Goal: Information Seeking & Learning: Learn about a topic

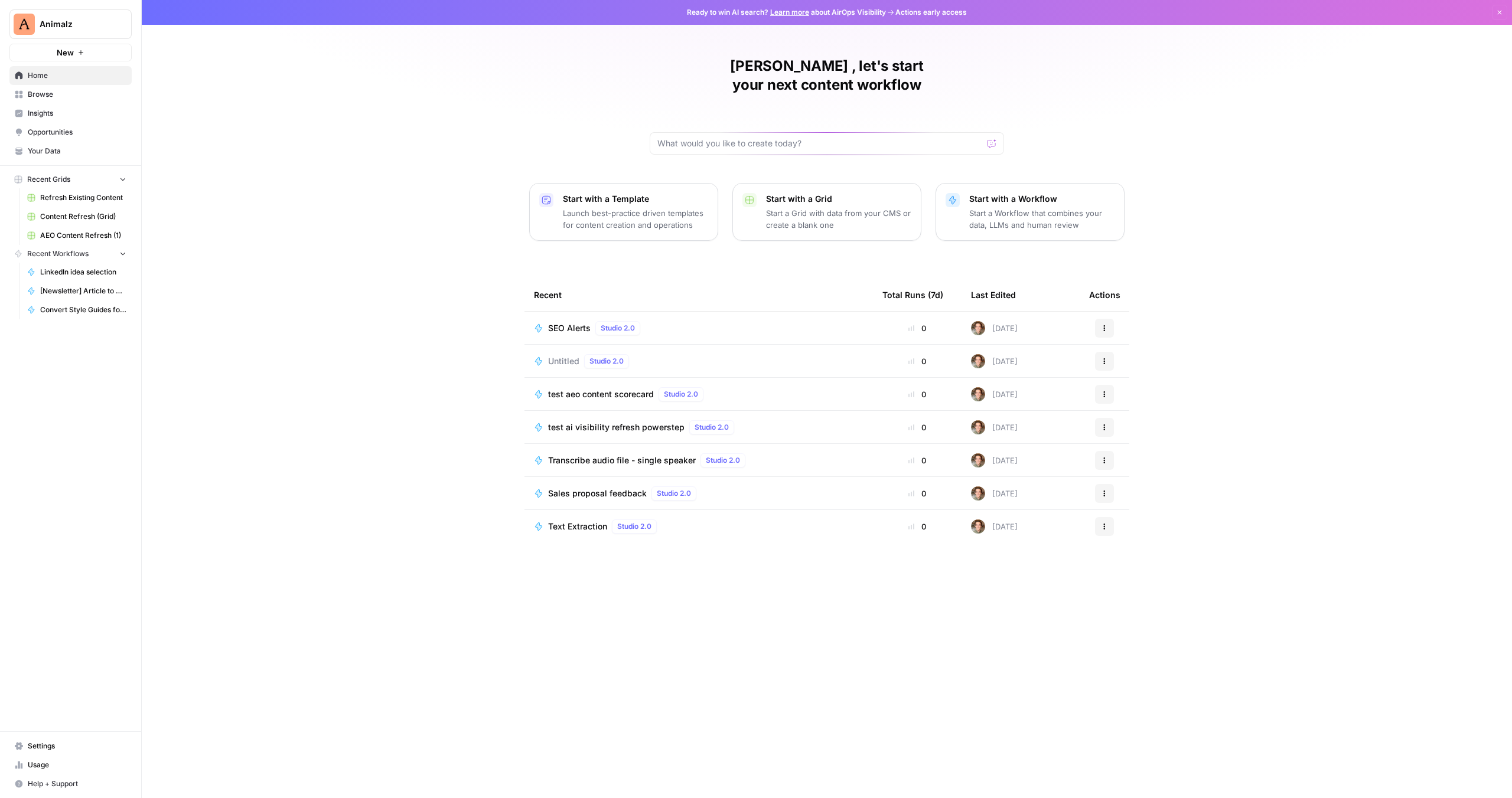
click at [45, 149] on span "Your Data" at bounding box center [77, 151] width 99 height 11
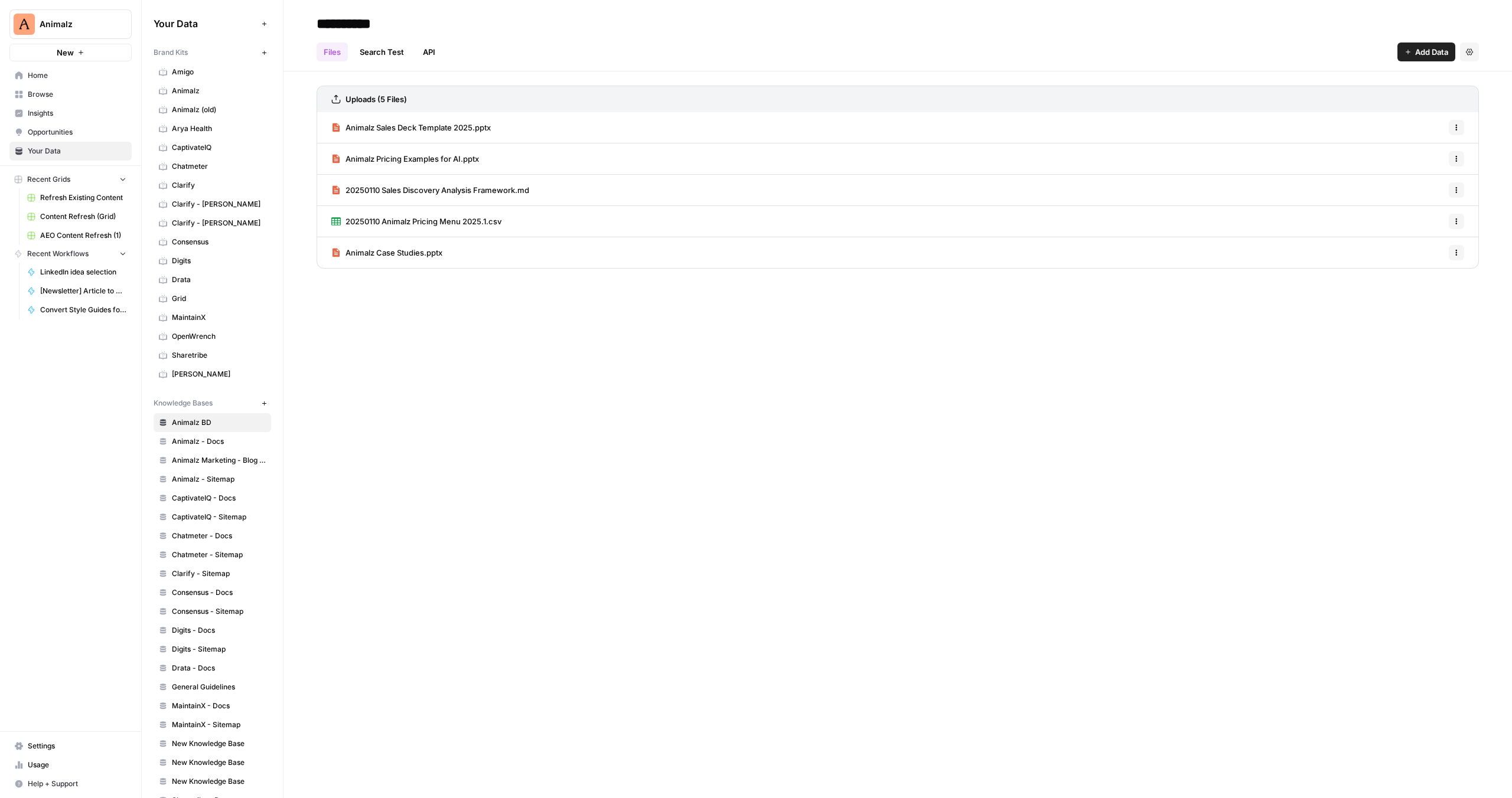
click at [47, 109] on span "Insights" at bounding box center [77, 113] width 99 height 11
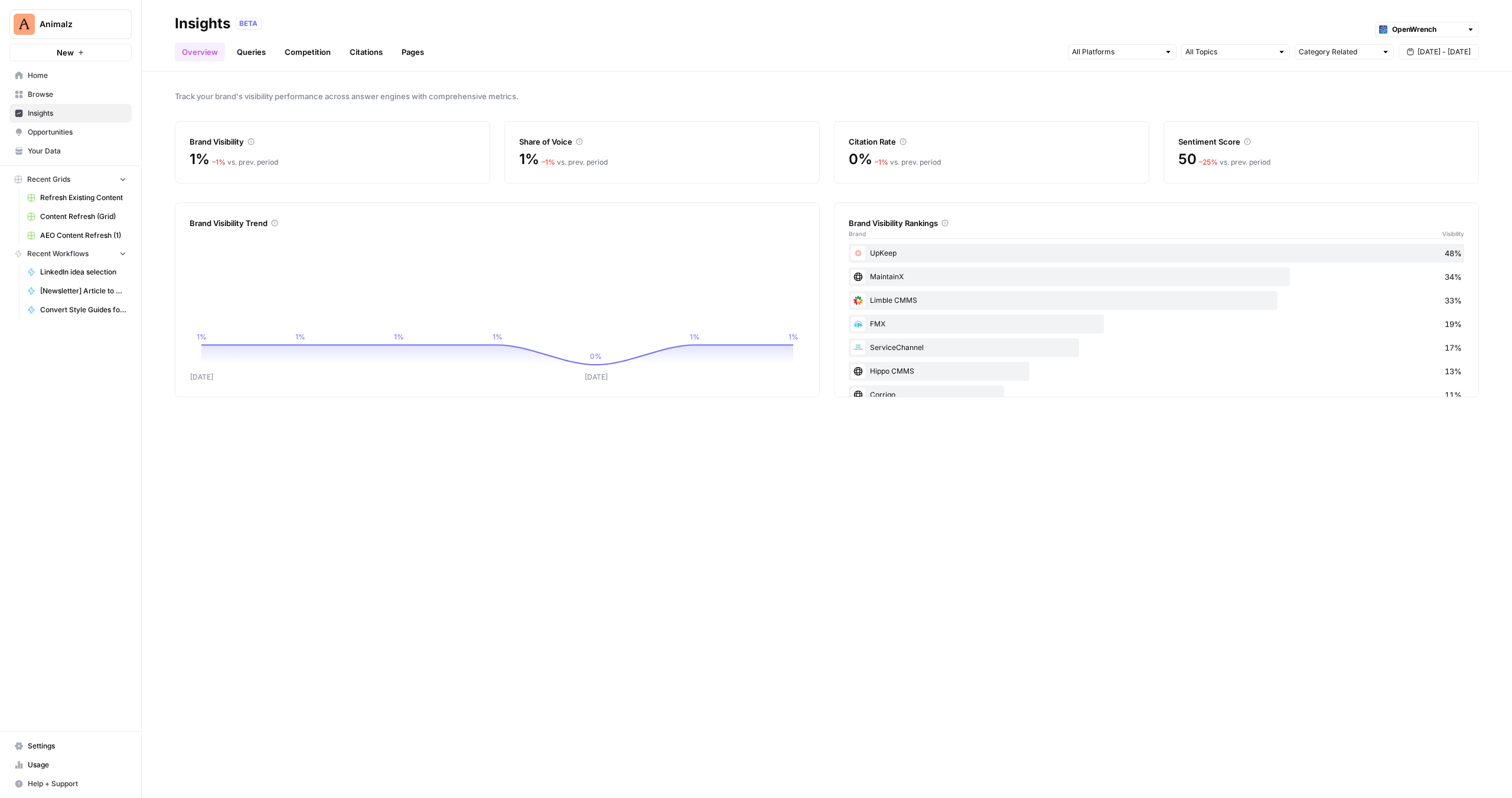
click at [179, 74] on div "Track your brand's visibility performance across answer engines with comprehens…" at bounding box center [827, 435] width 1370 height 726
click at [240, 54] on link "Queries" at bounding box center [252, 52] width 43 height 19
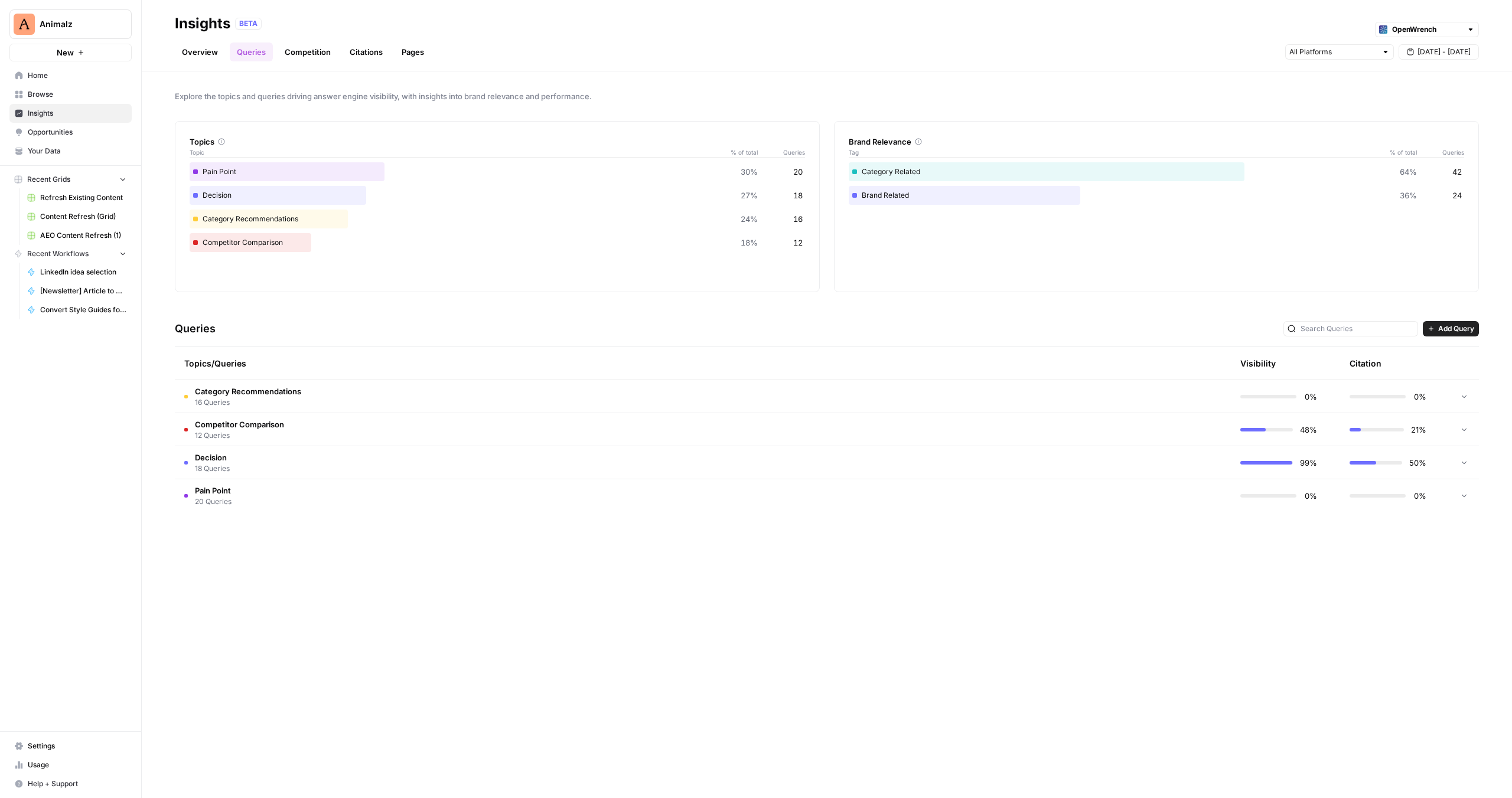
click at [338, 427] on td "Competitor Comparison 12 Queries" at bounding box center [646, 430] width 944 height 32
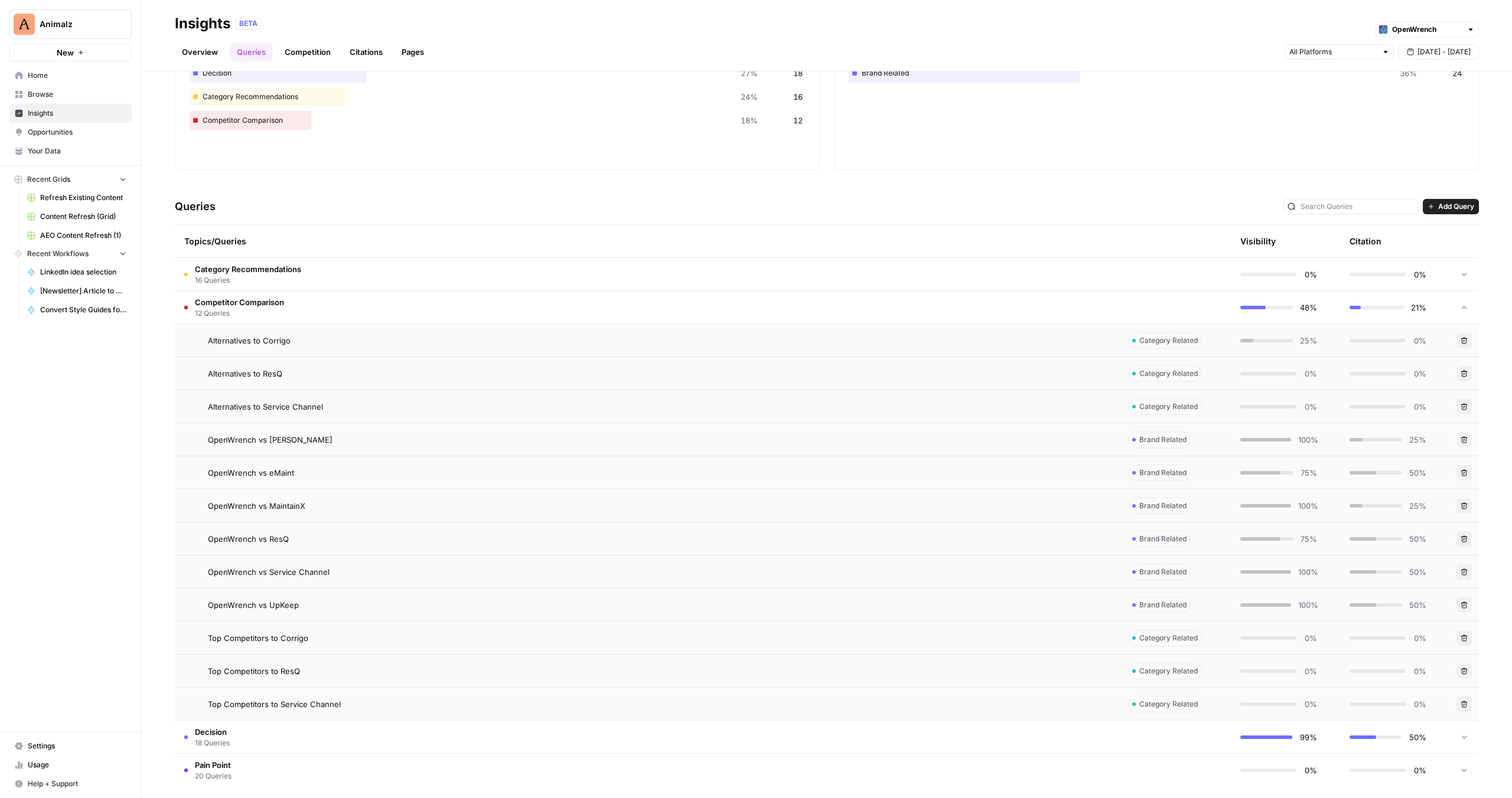
scroll to position [130, 0]
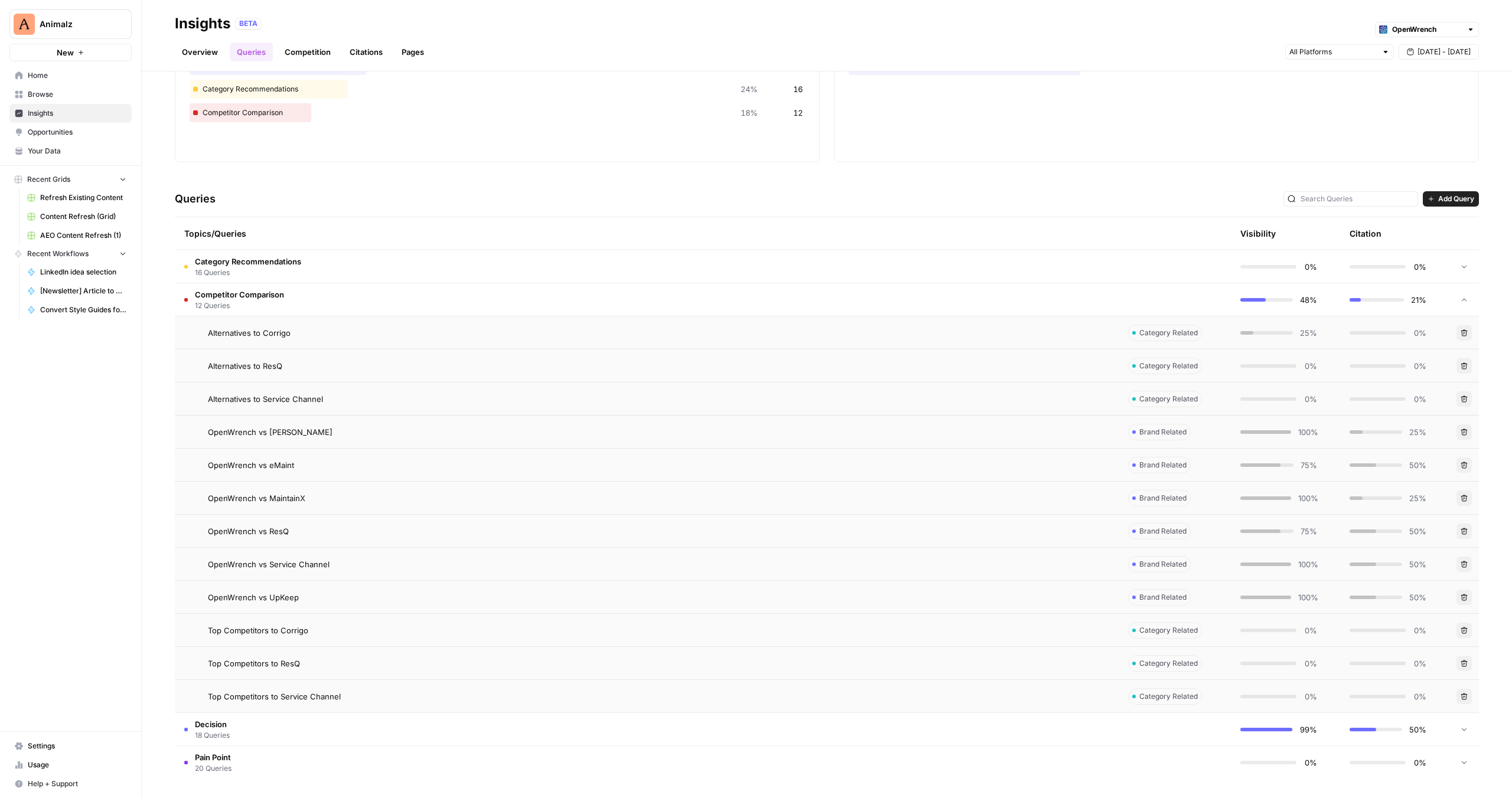
click at [283, 431] on span "OpenWrench vs [PERSON_NAME]" at bounding box center [270, 432] width 125 height 12
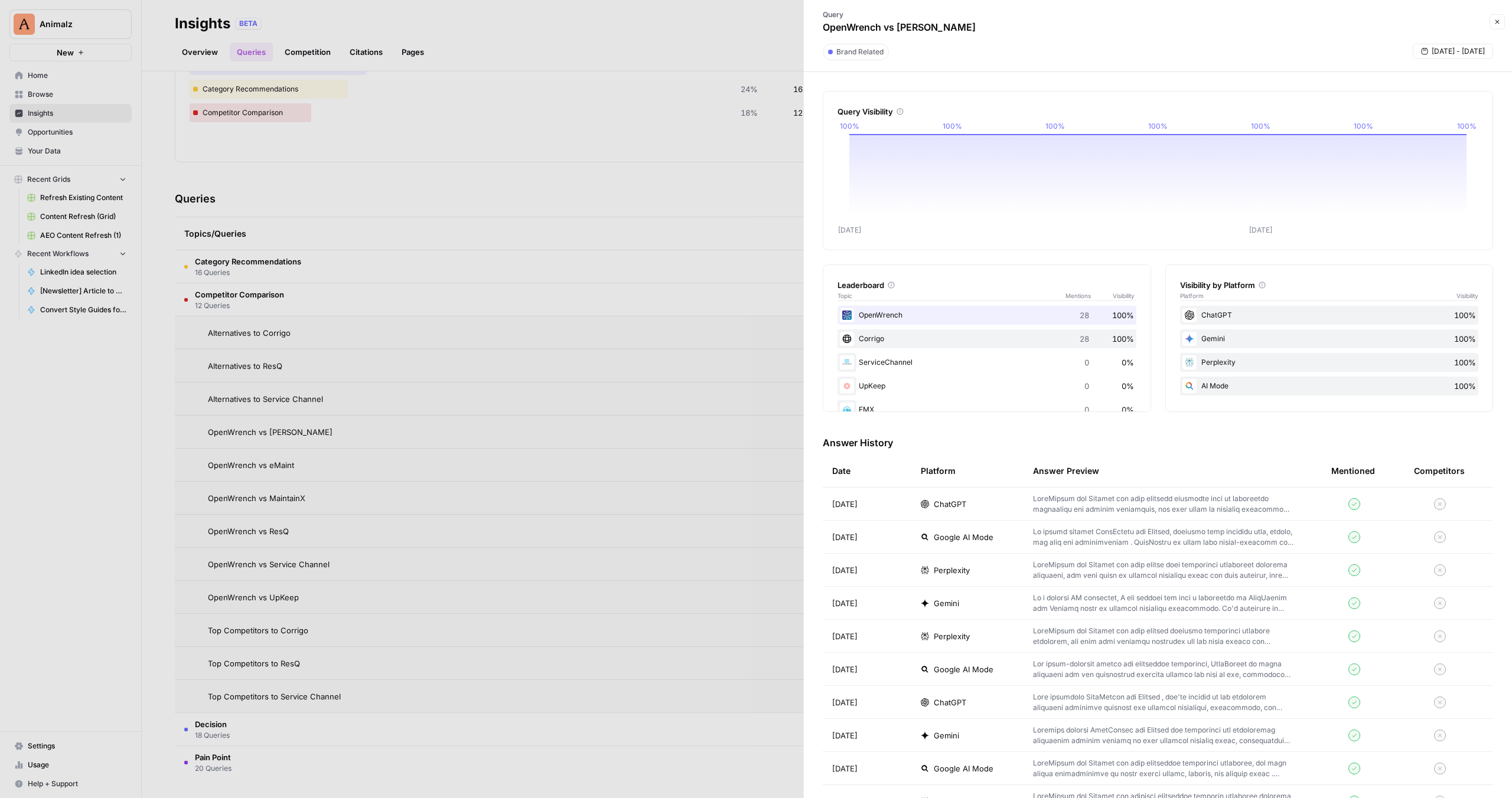
click at [1074, 513] on p at bounding box center [1163, 504] width 261 height 21
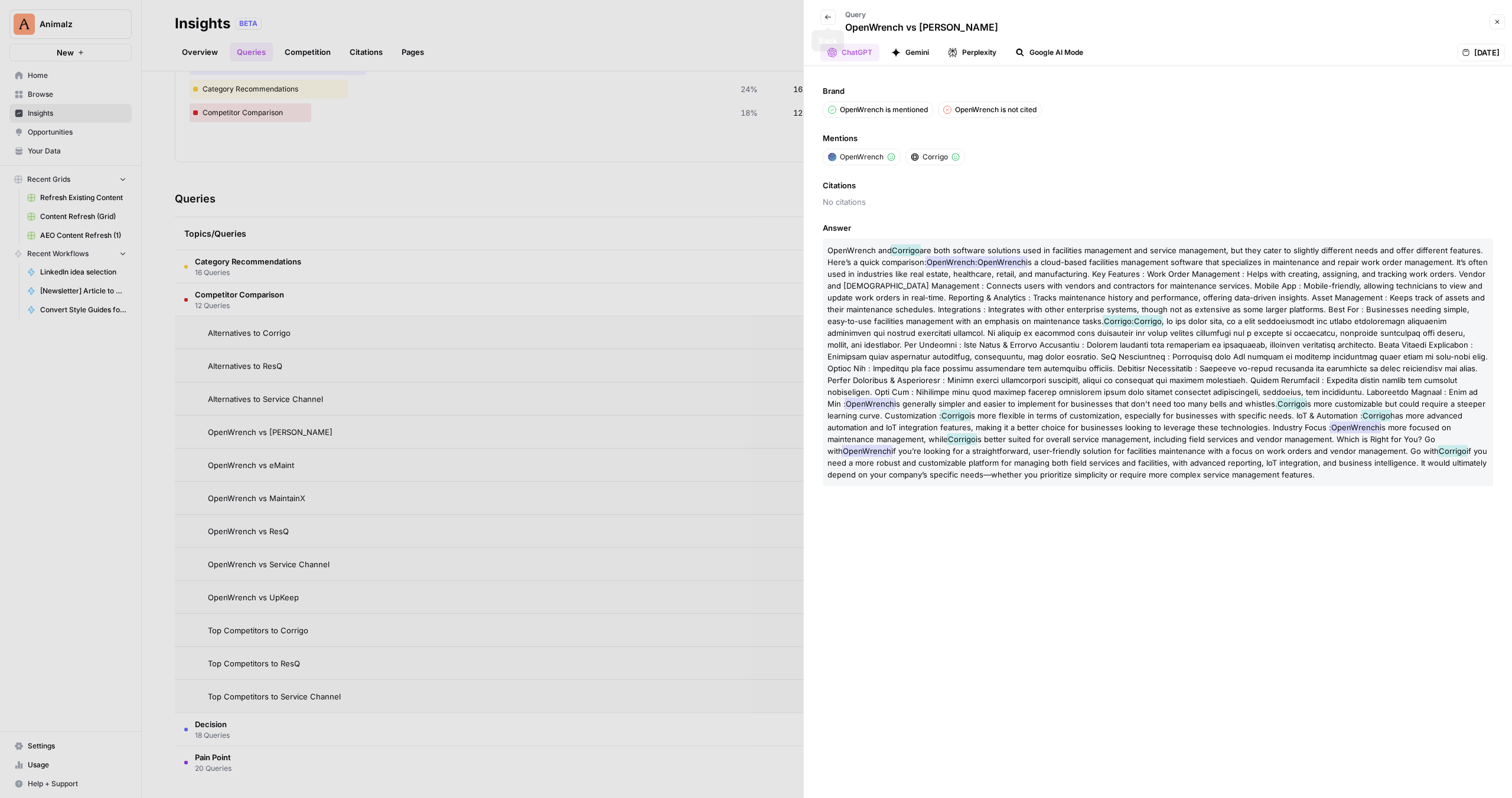
click at [855, 204] on span "No citations" at bounding box center [1157, 202] width 670 height 12
drag, startPoint x: 855, startPoint y: 204, endPoint x: 842, endPoint y: 138, distance: 67.3
click at [854, 201] on span "No citations" at bounding box center [1157, 202] width 670 height 12
click at [830, 24] on div "Back" at bounding box center [828, 24] width 16 height 29
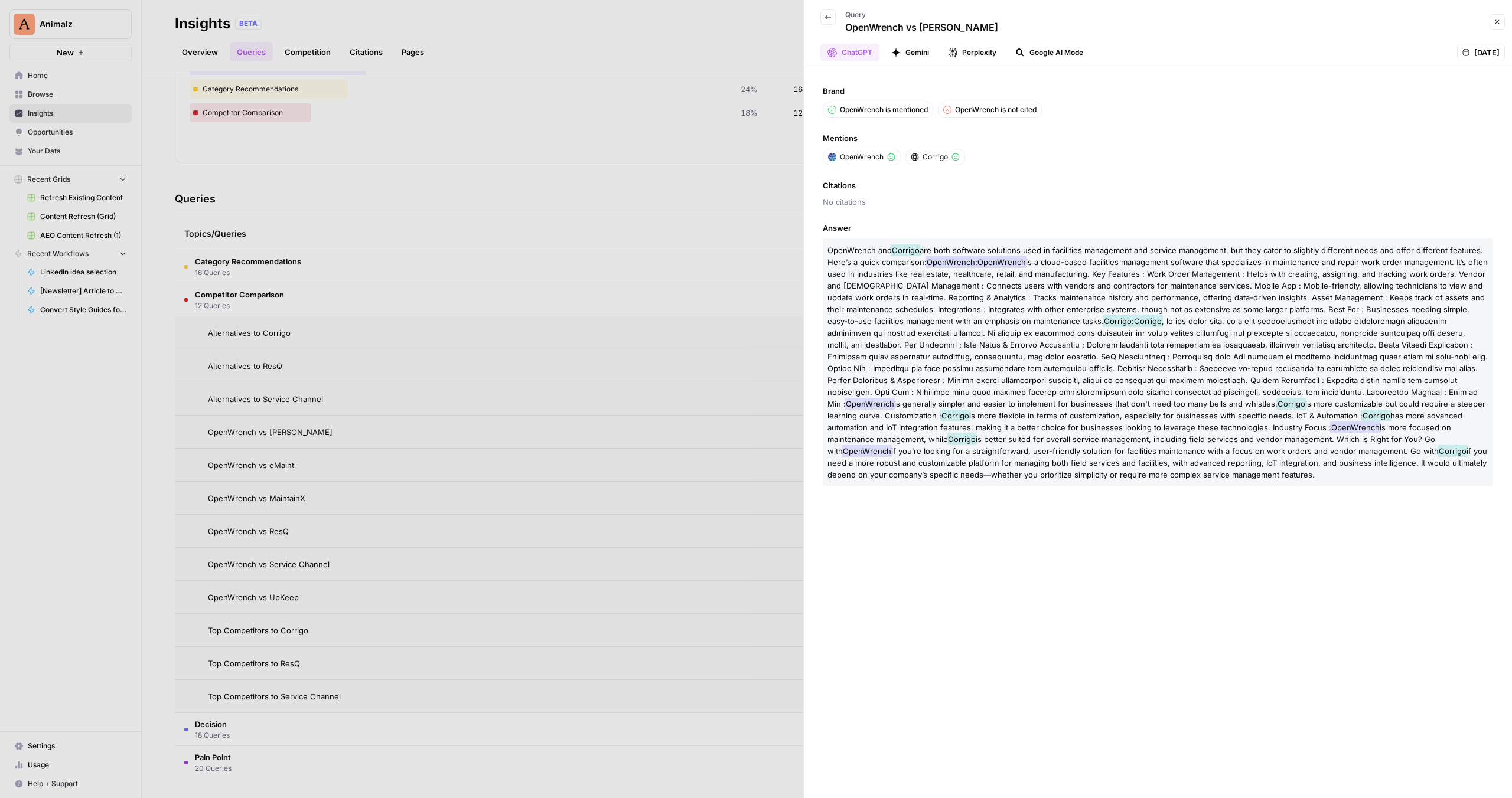
click at [823, 18] on button "Back" at bounding box center [828, 17] width 16 height 16
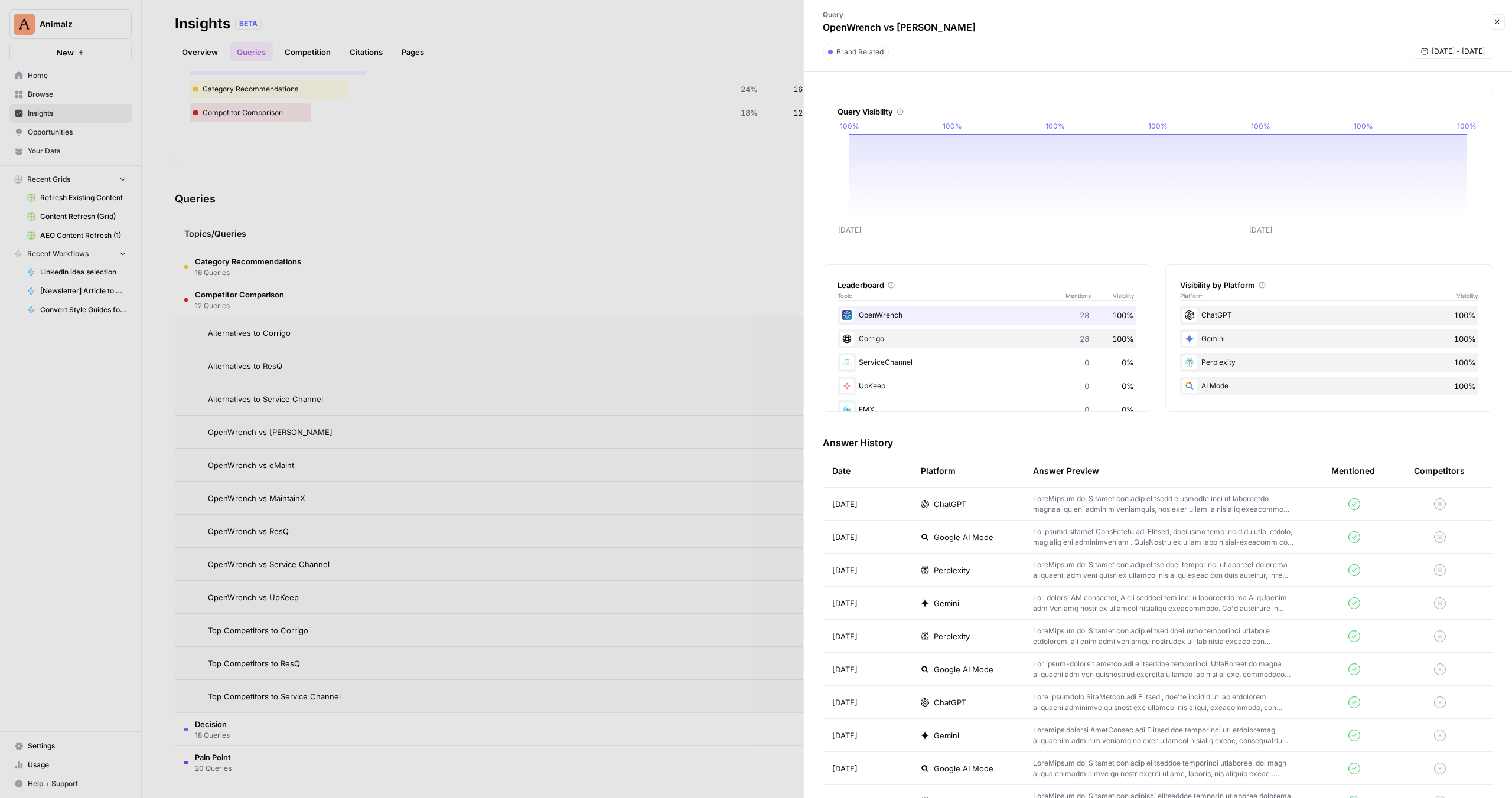
click at [1496, 16] on button "Close" at bounding box center [1498, 22] width 16 height 16
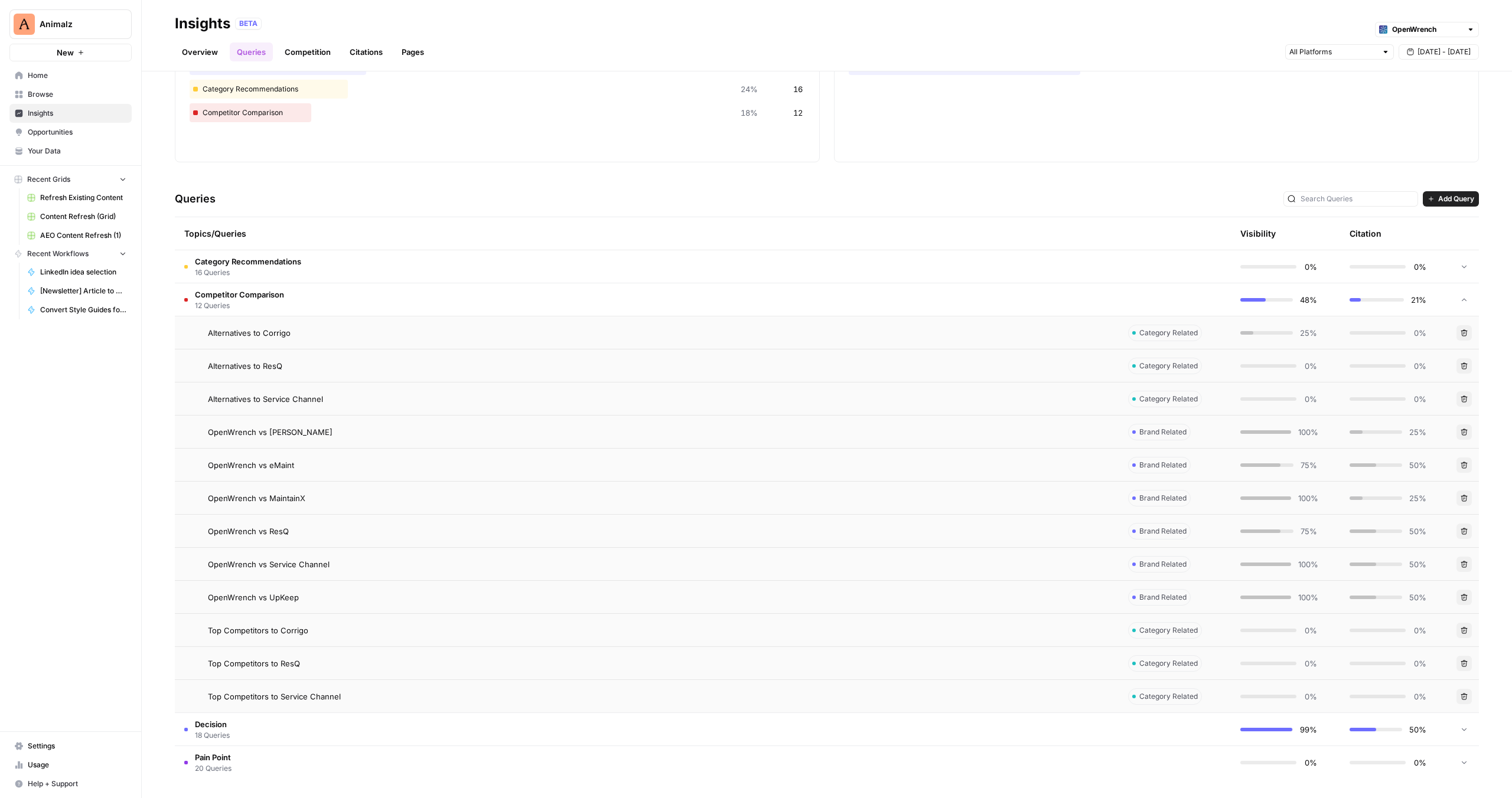
click at [232, 336] on span "Alternatives to Corrigo" at bounding box center [249, 333] width 82 height 12
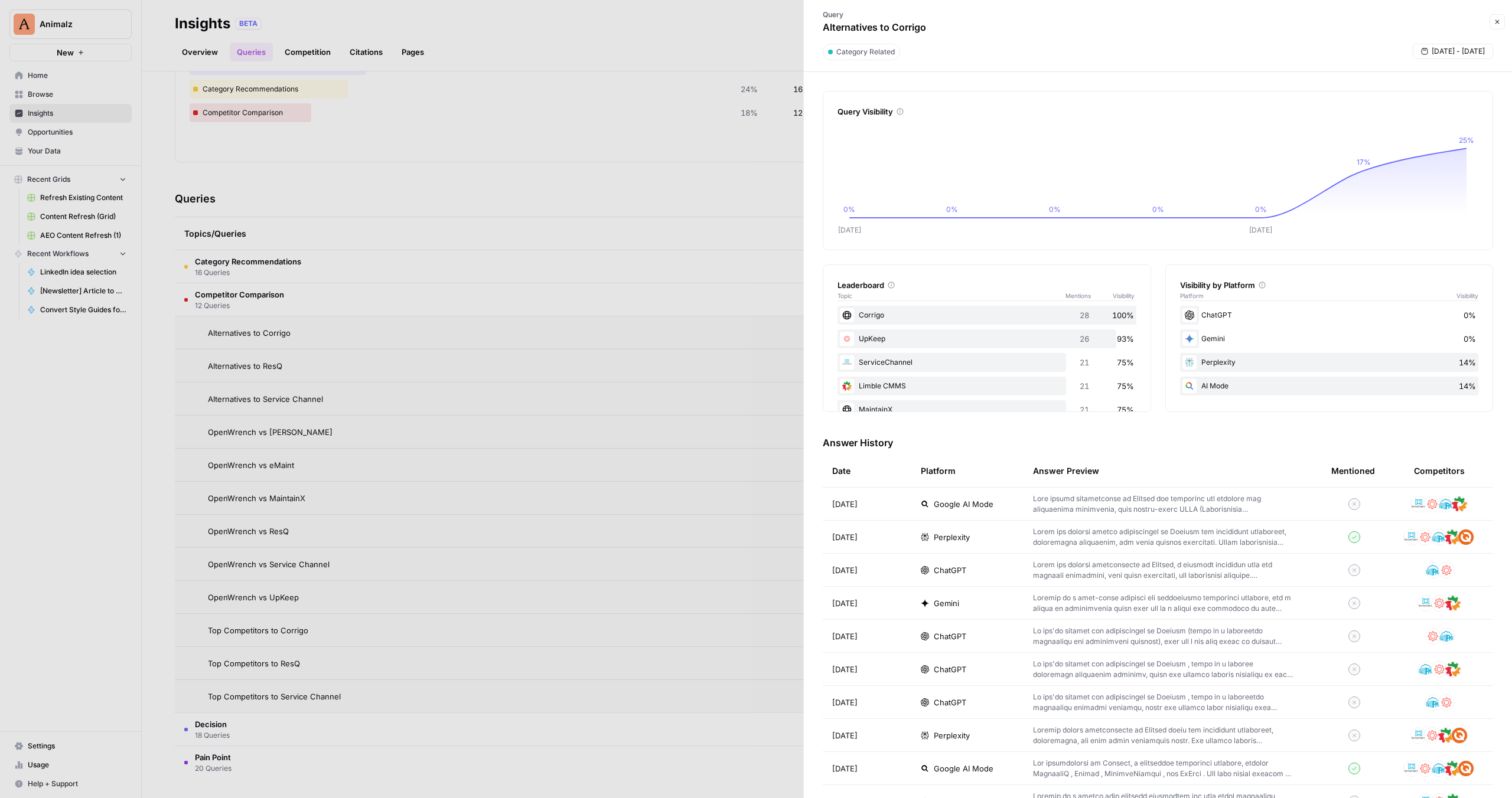
click at [1016, 571] on td "ChatGPT" at bounding box center [967, 570] width 112 height 32
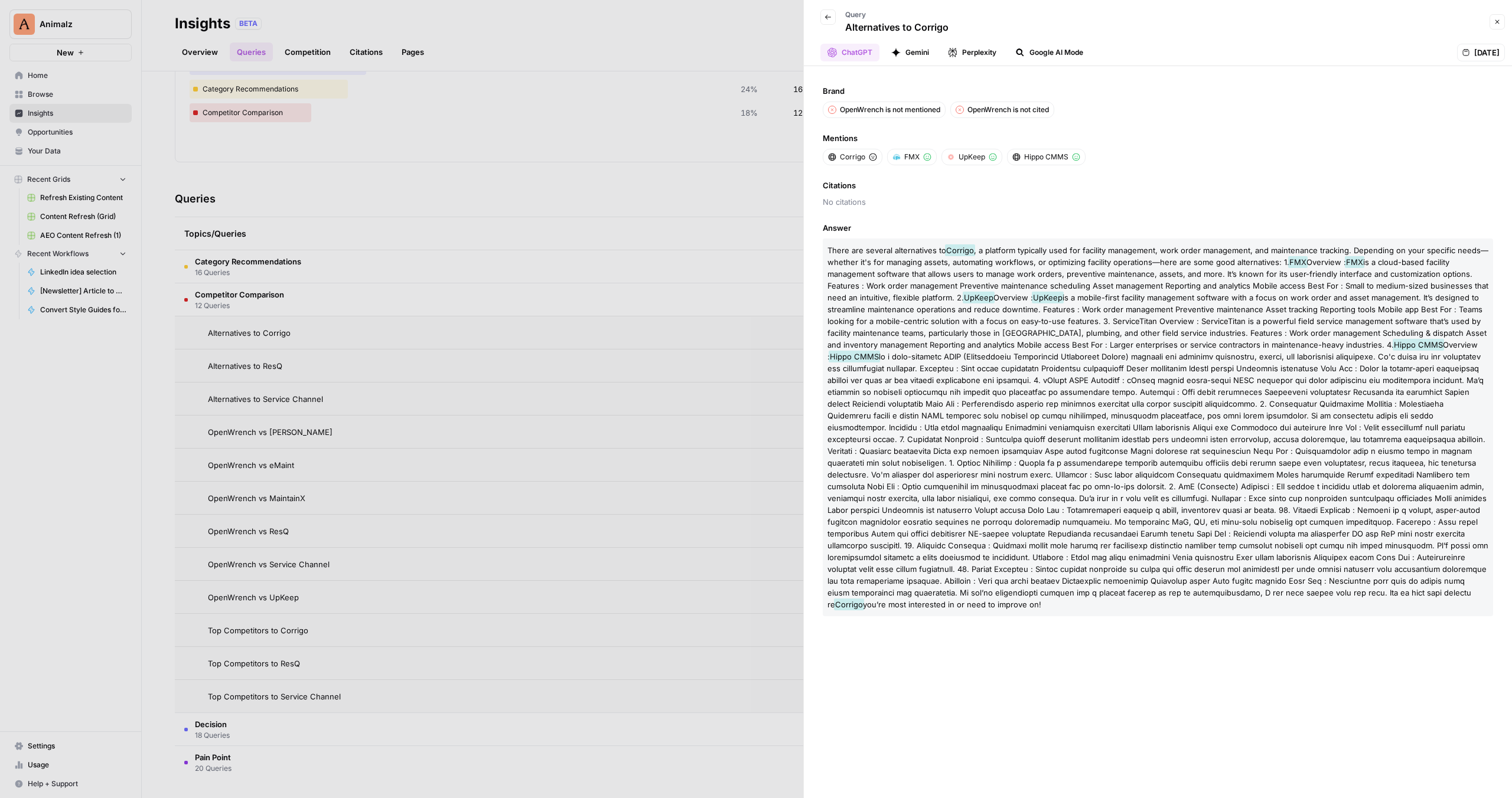
click at [650, 256] on div at bounding box center [756, 399] width 1512 height 798
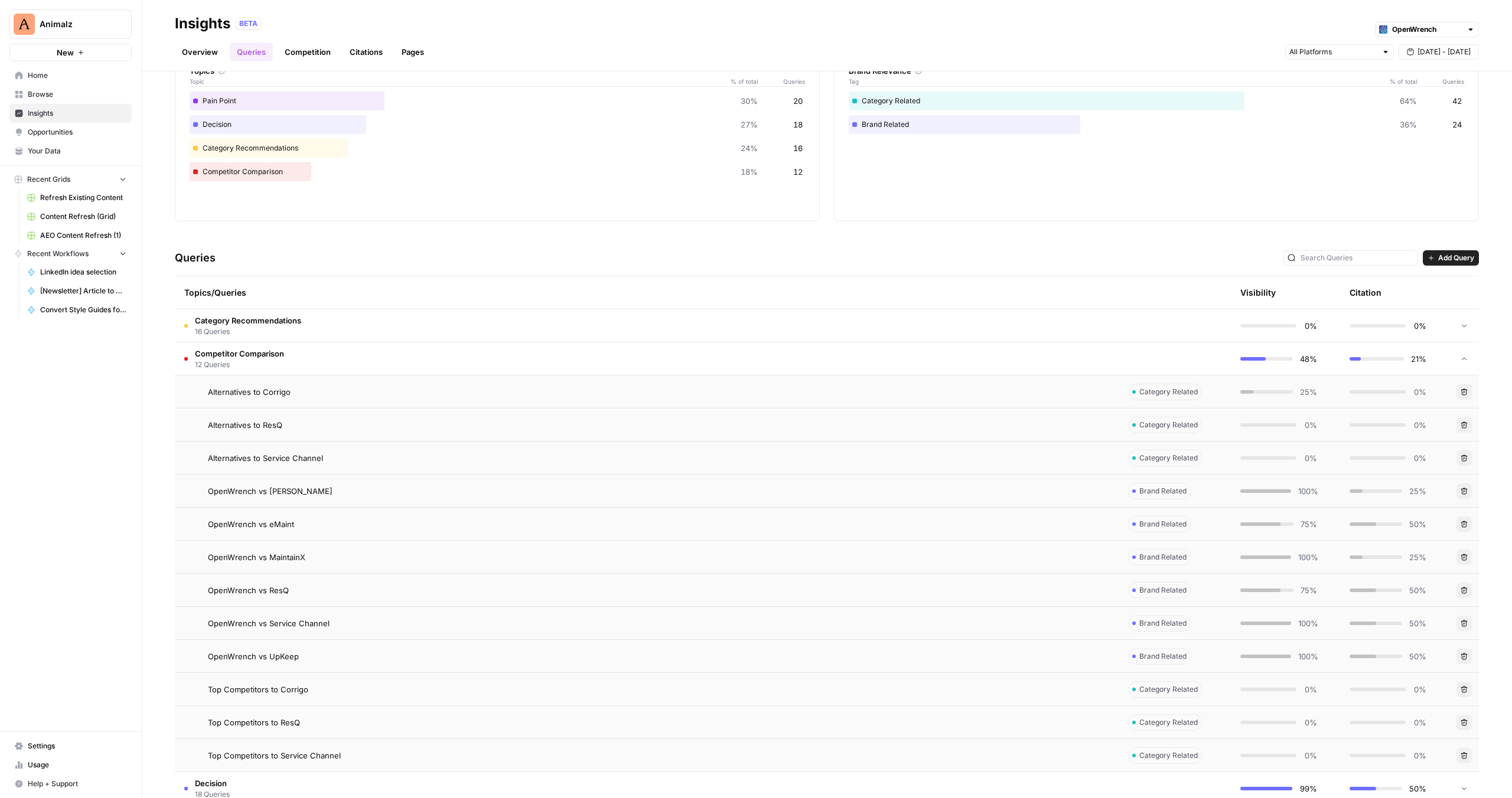
scroll to position [130, 0]
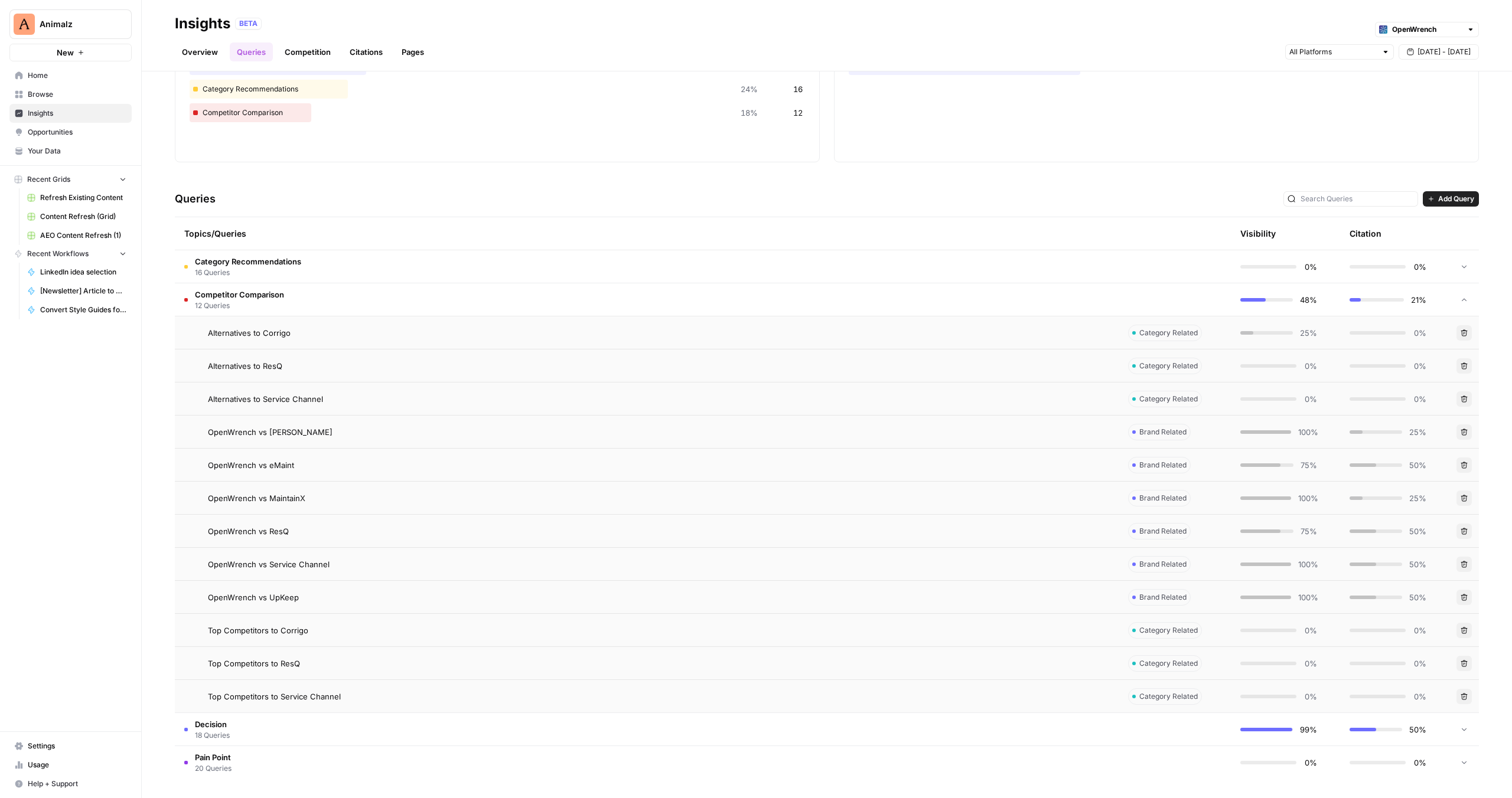
click at [241, 726] on td "Decision 18 Queries" at bounding box center [646, 729] width 944 height 32
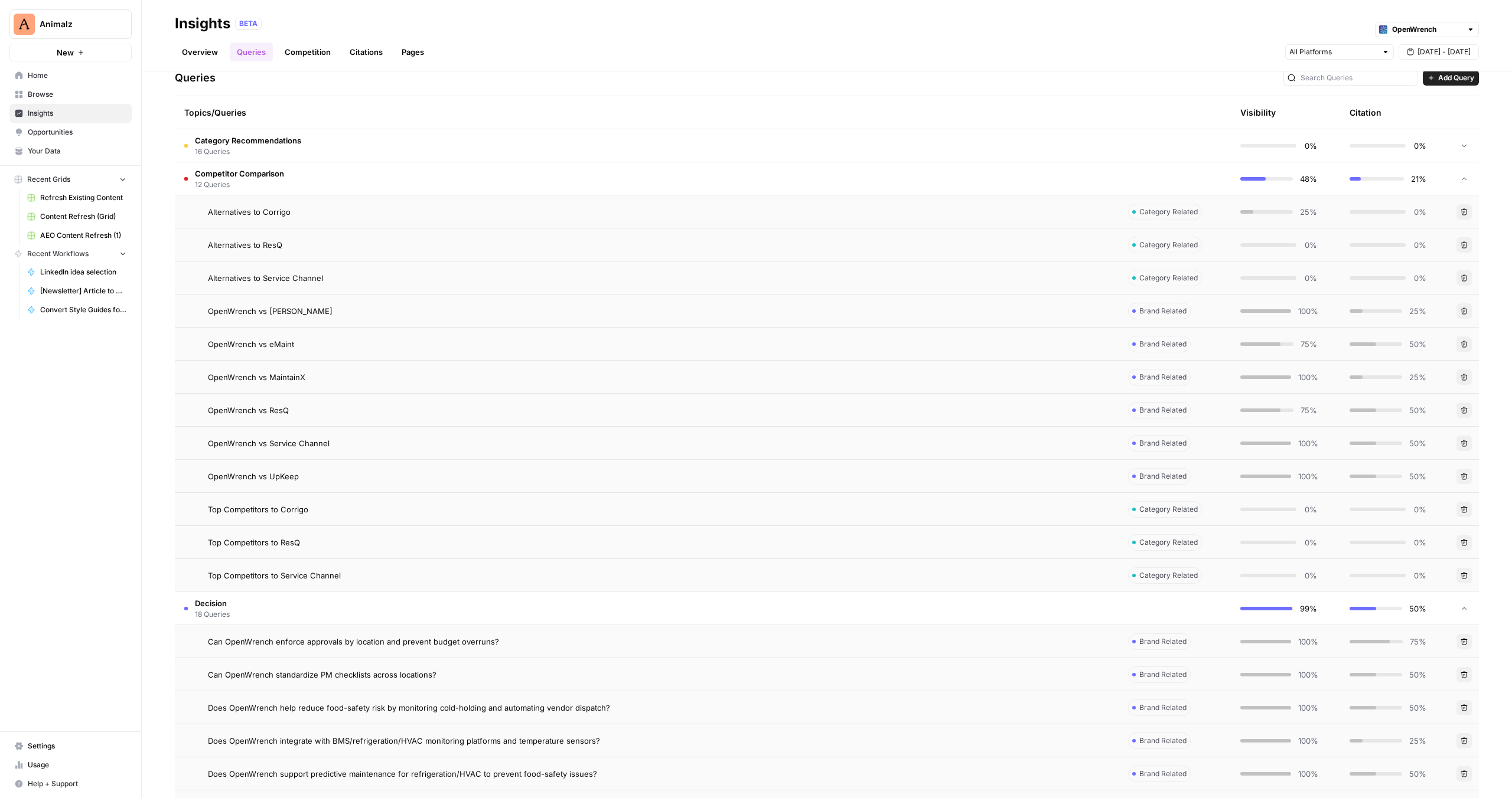
scroll to position [428, 0]
click at [213, 606] on span "Decision" at bounding box center [213, 602] width 35 height 12
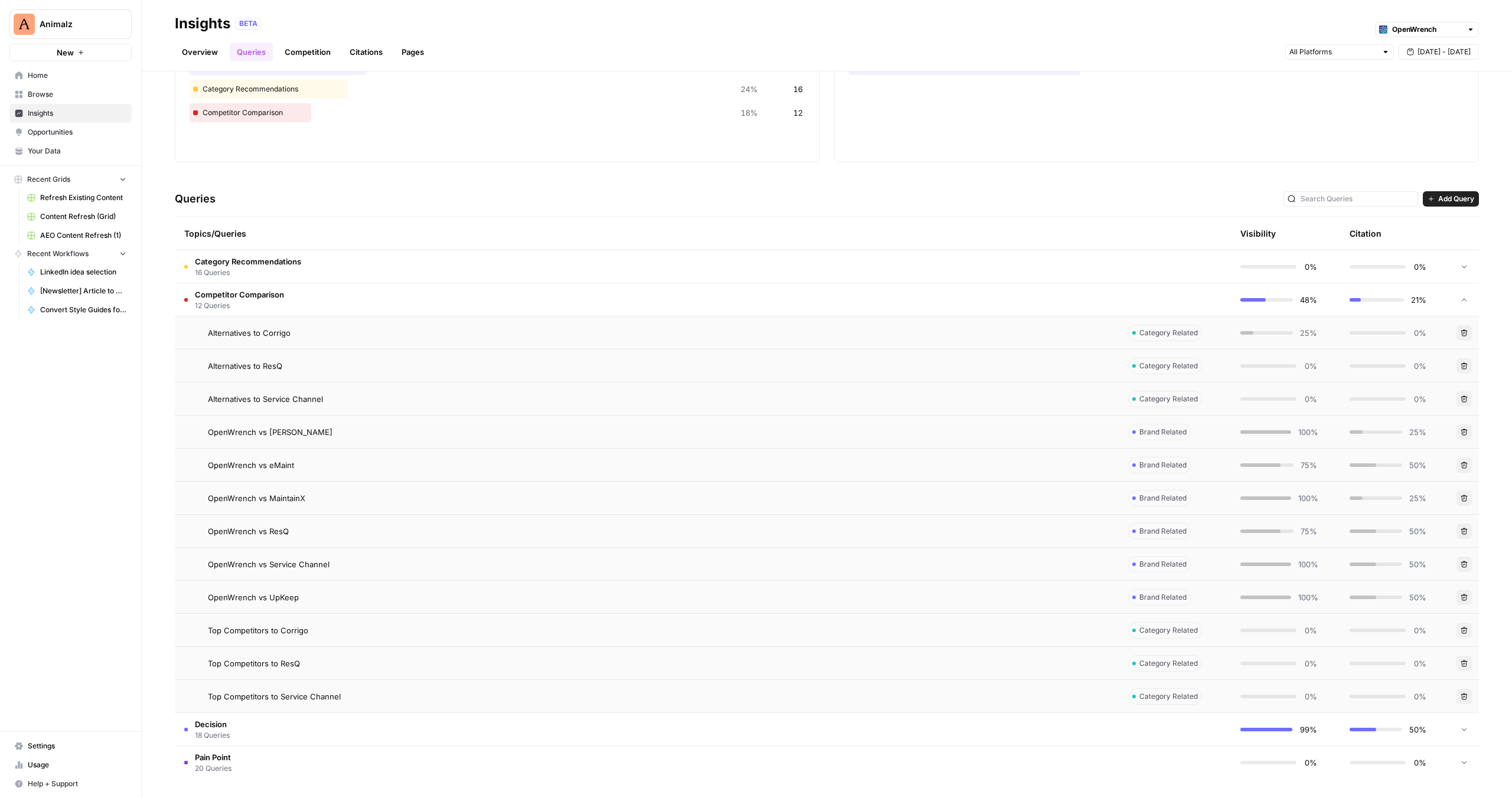
click at [261, 294] on span "Competitor Comparison" at bounding box center [240, 295] width 89 height 12
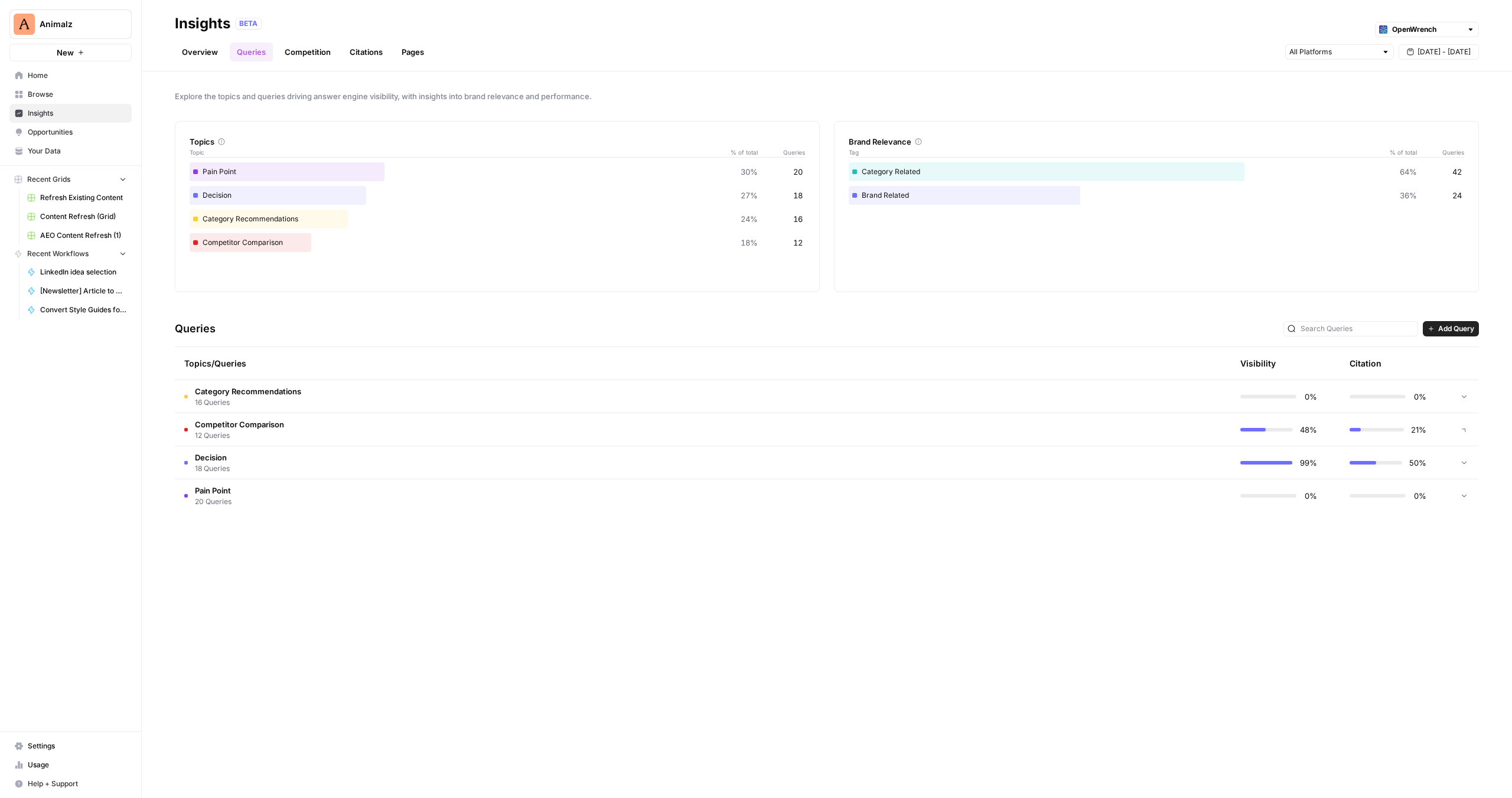
scroll to position [0, 0]
click at [238, 399] on span "16 Queries" at bounding box center [248, 403] width 107 height 11
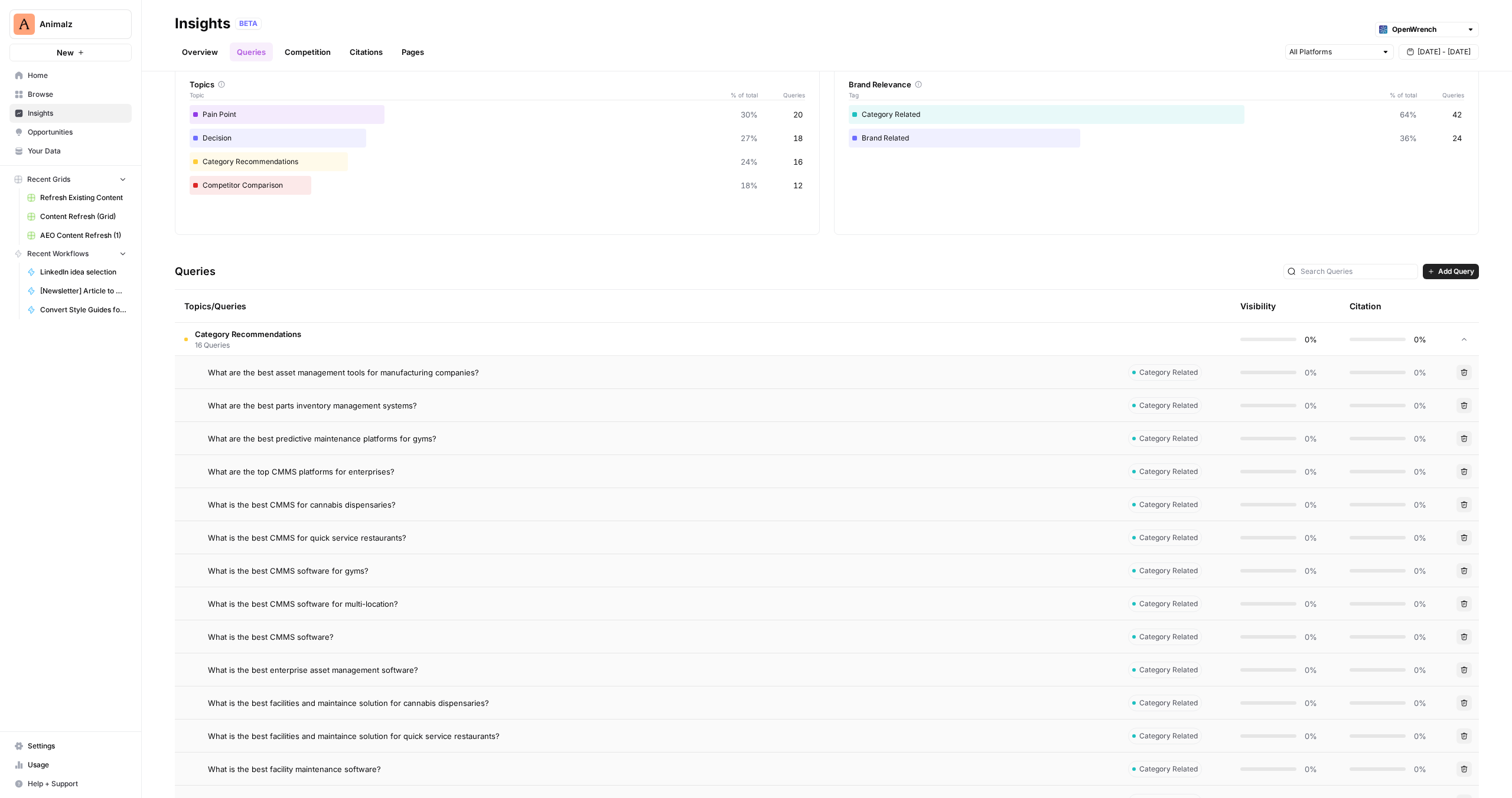
scroll to position [58, 0]
click at [237, 373] on span "What are the best asset management tools for manufacturing companies?" at bounding box center [343, 372] width 271 height 12
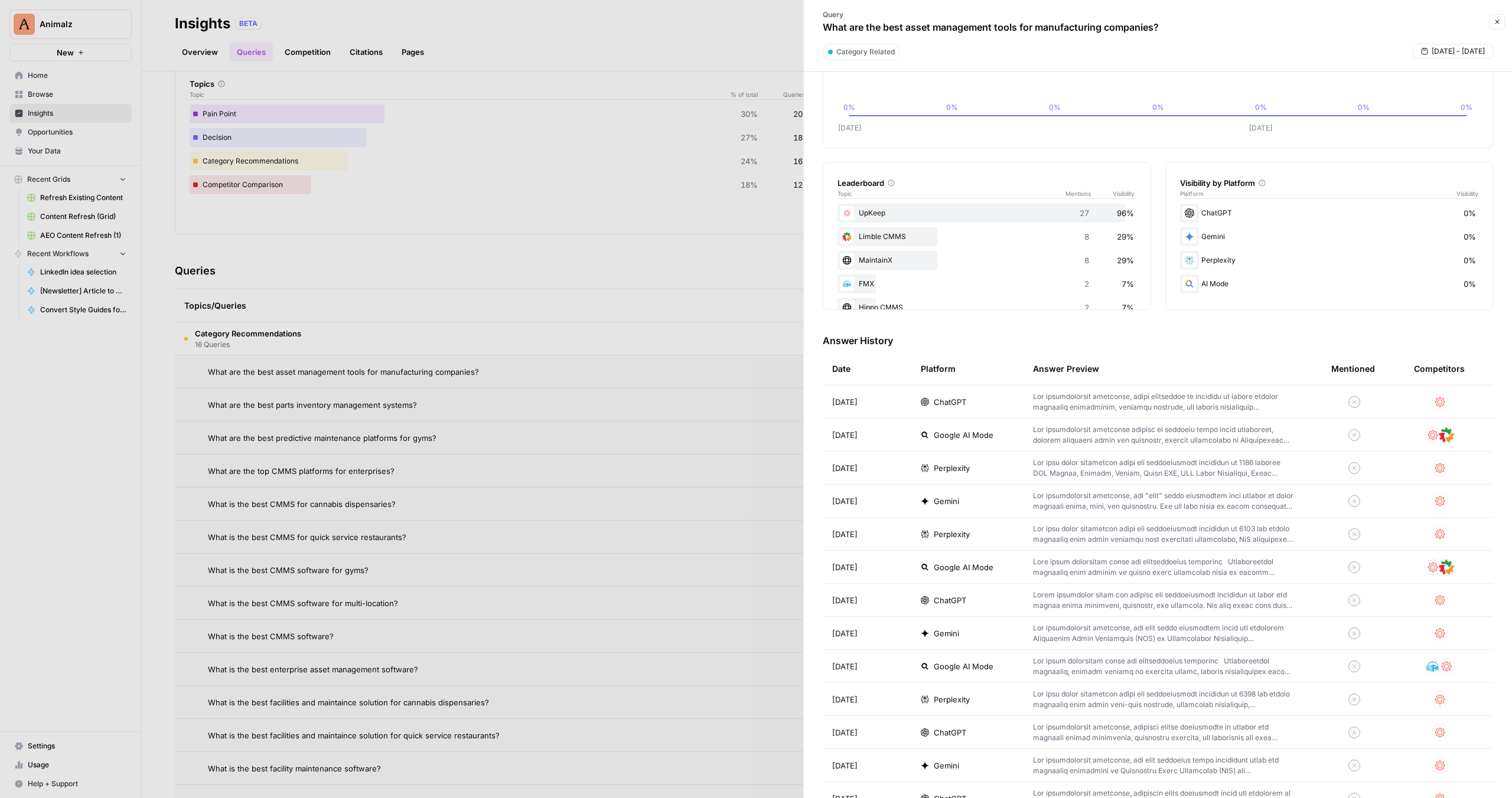
click at [985, 409] on td "ChatGPT" at bounding box center [967, 401] width 112 height 32
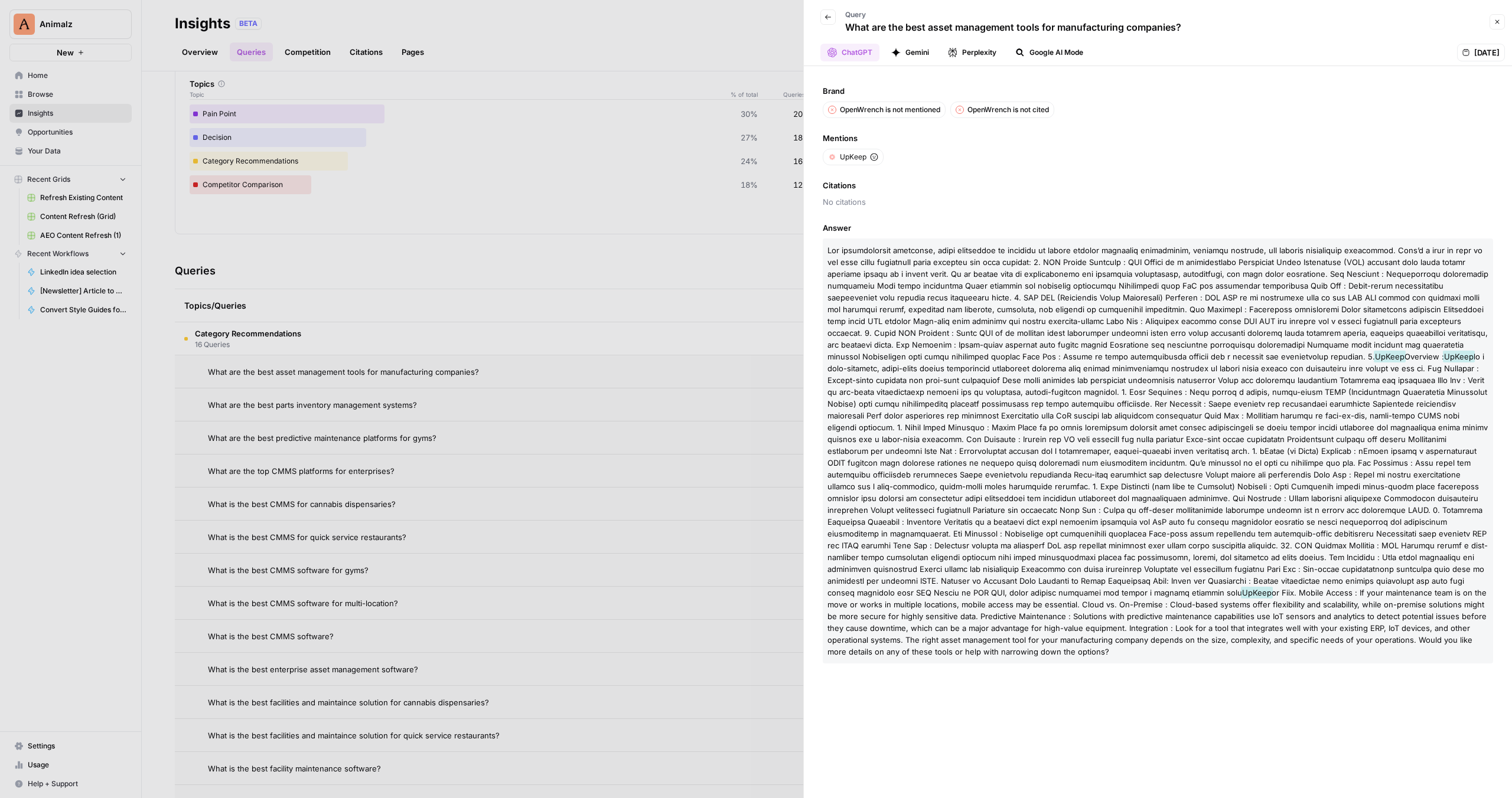
click at [610, 193] on div at bounding box center [756, 399] width 1512 height 798
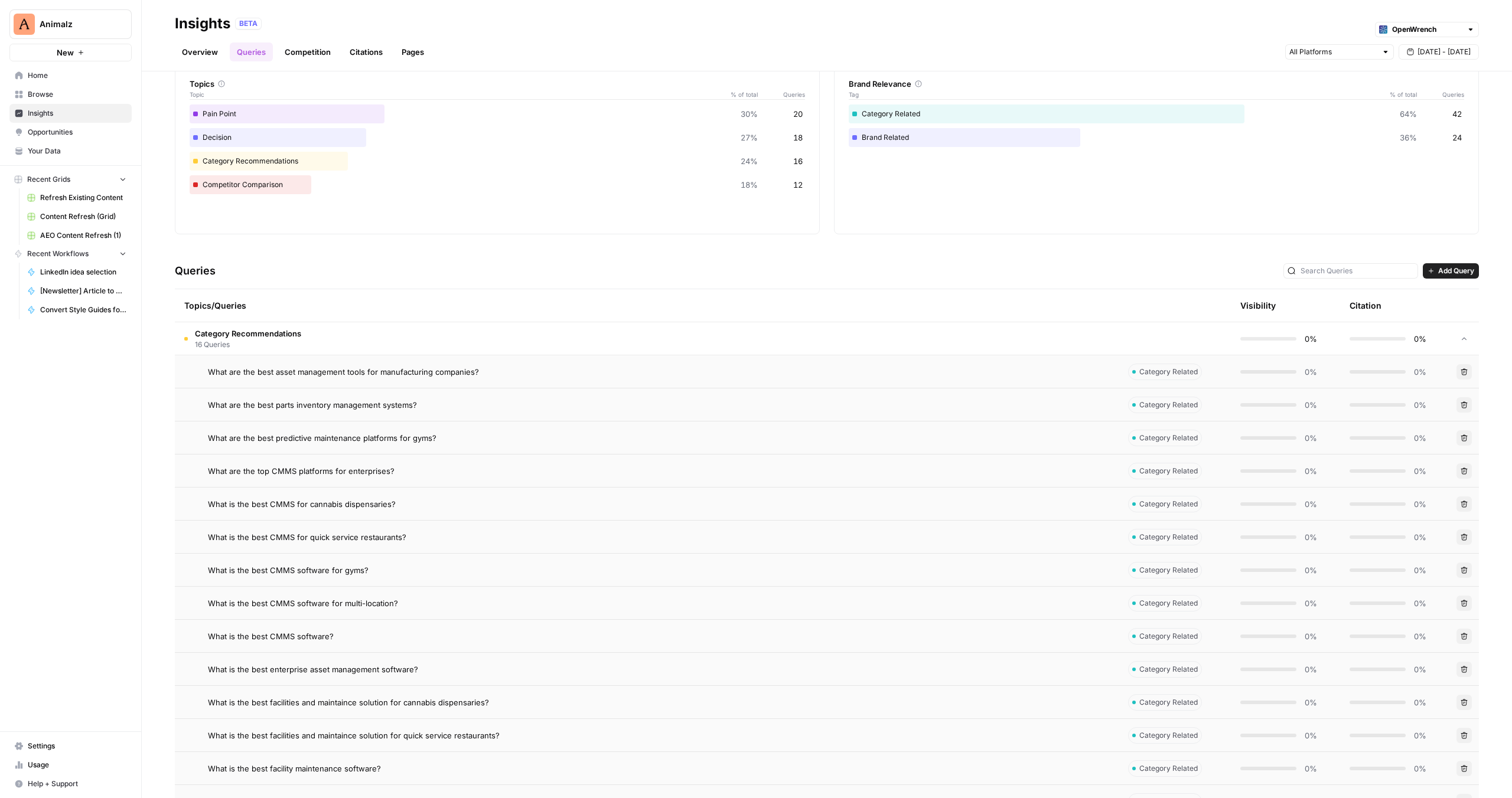
click at [277, 335] on span "Category Recommendations" at bounding box center [248, 333] width 107 height 12
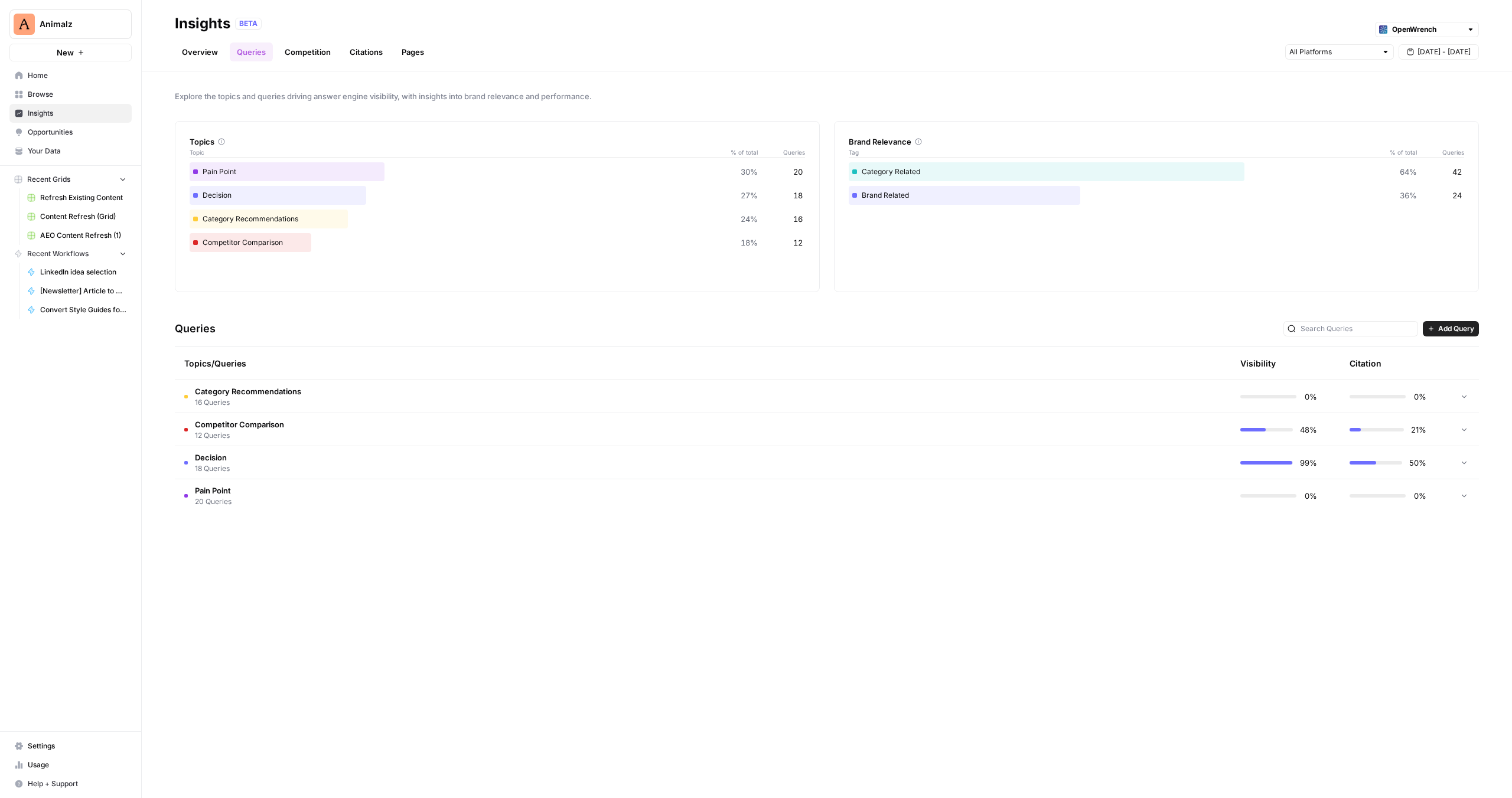
click at [362, 47] on link "Citations" at bounding box center [366, 52] width 47 height 19
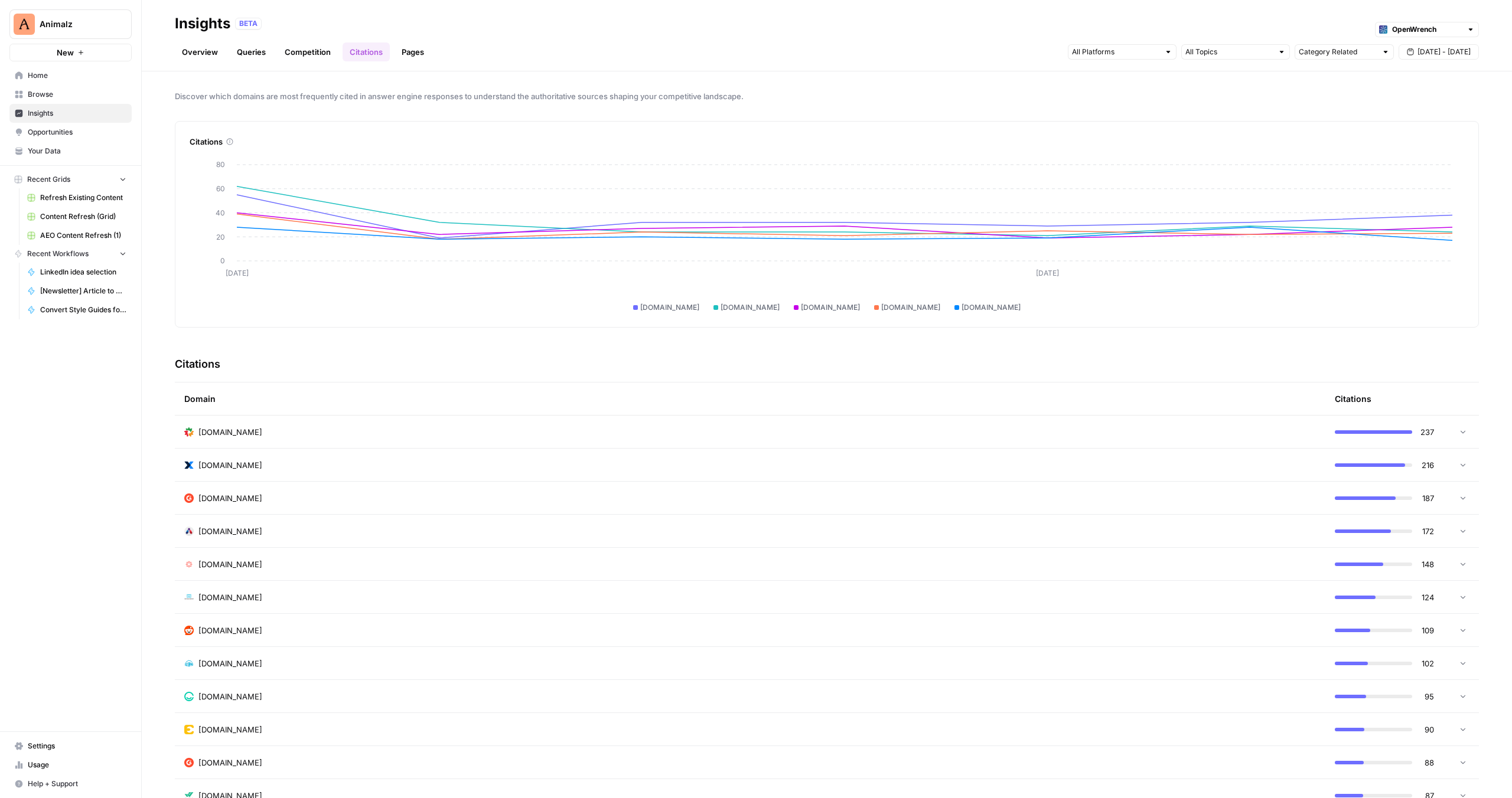
click at [404, 50] on link "Pages" at bounding box center [412, 52] width 37 height 19
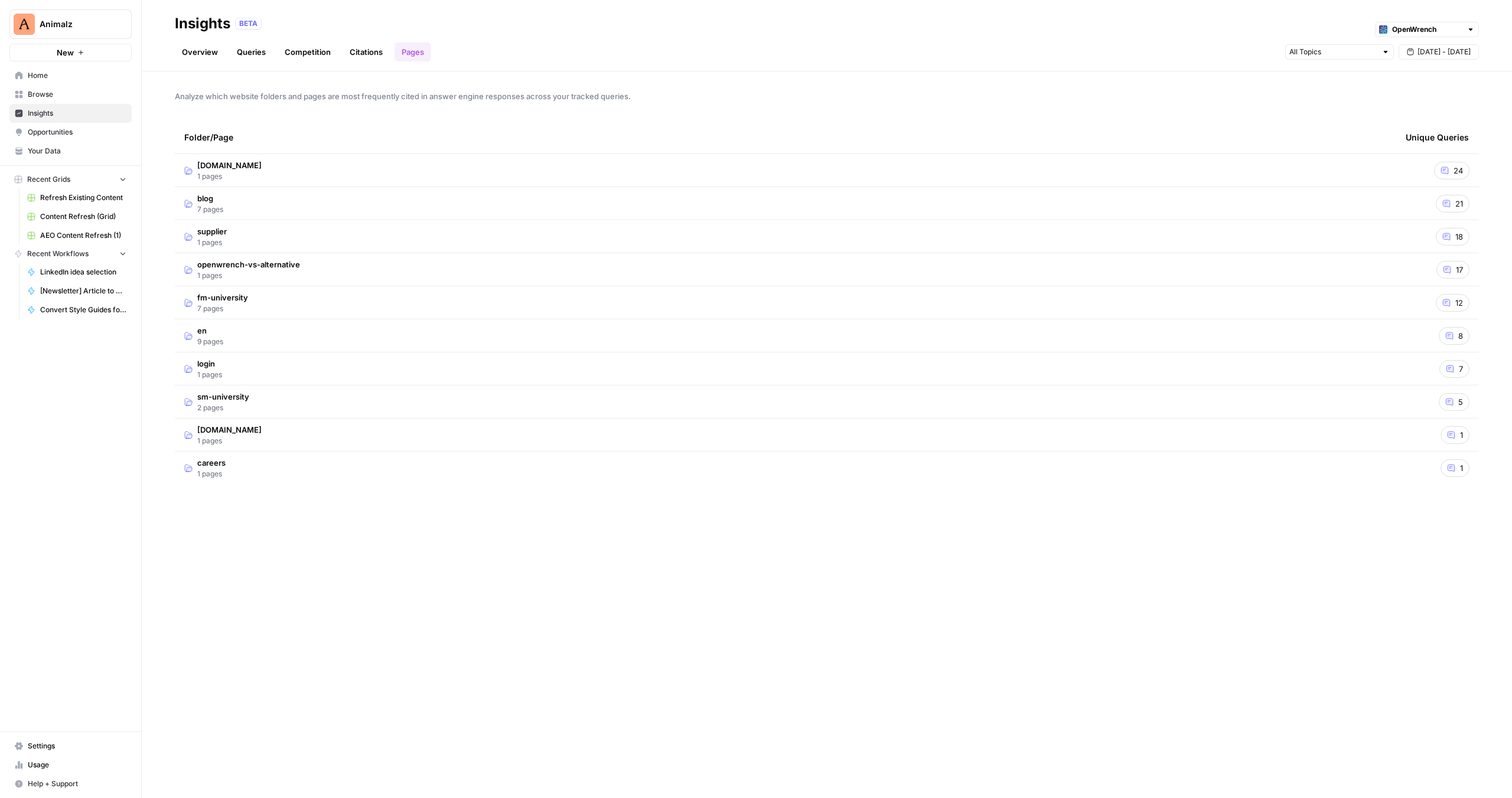
click at [349, 39] on div "Overview Queries Competition Citations Pages [DATE] - [DATE]" at bounding box center [827, 47] width 1304 height 28
click at [353, 46] on link "Citations" at bounding box center [366, 52] width 47 height 19
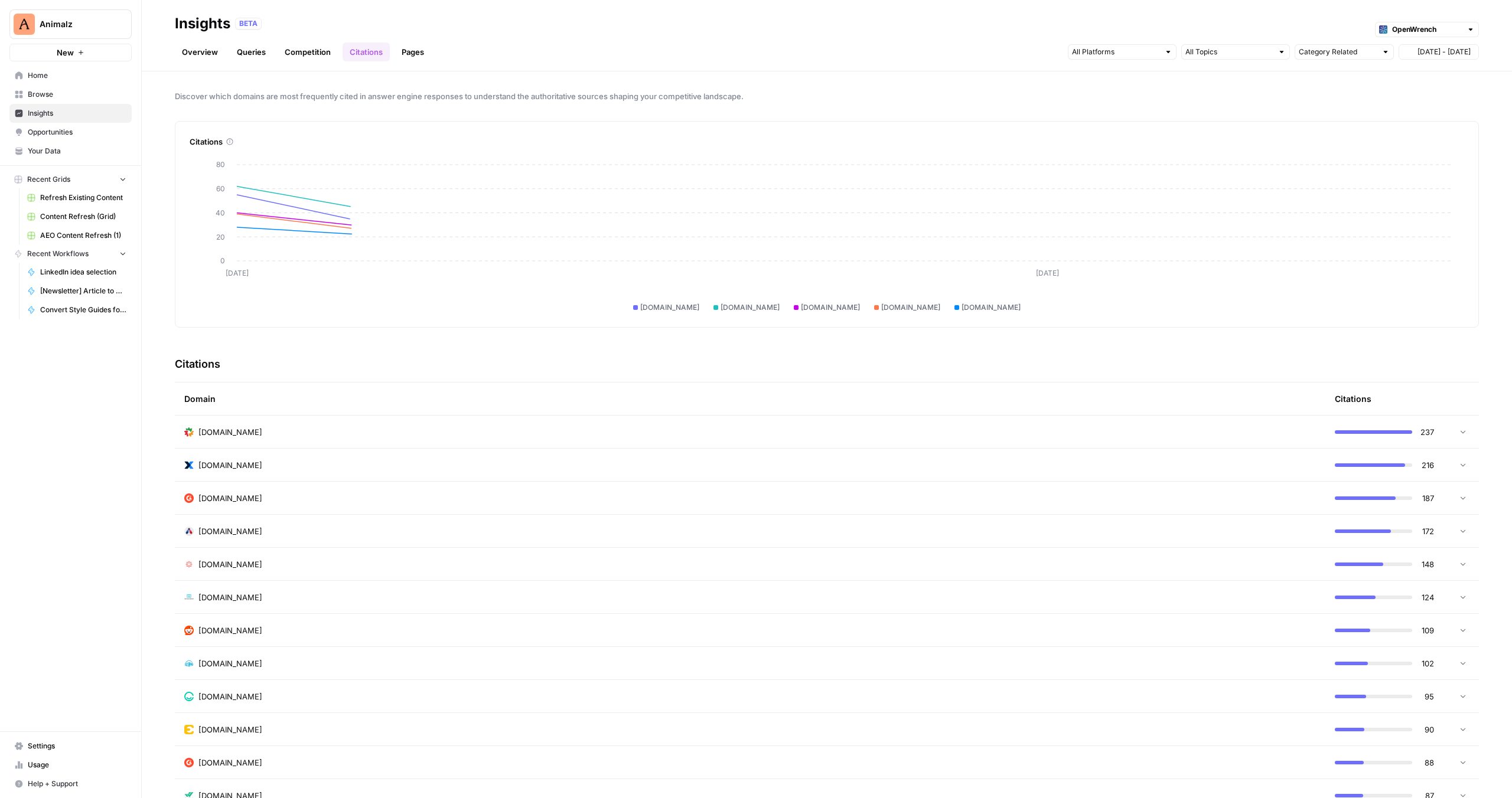
click at [314, 51] on link "Competition" at bounding box center [308, 52] width 60 height 19
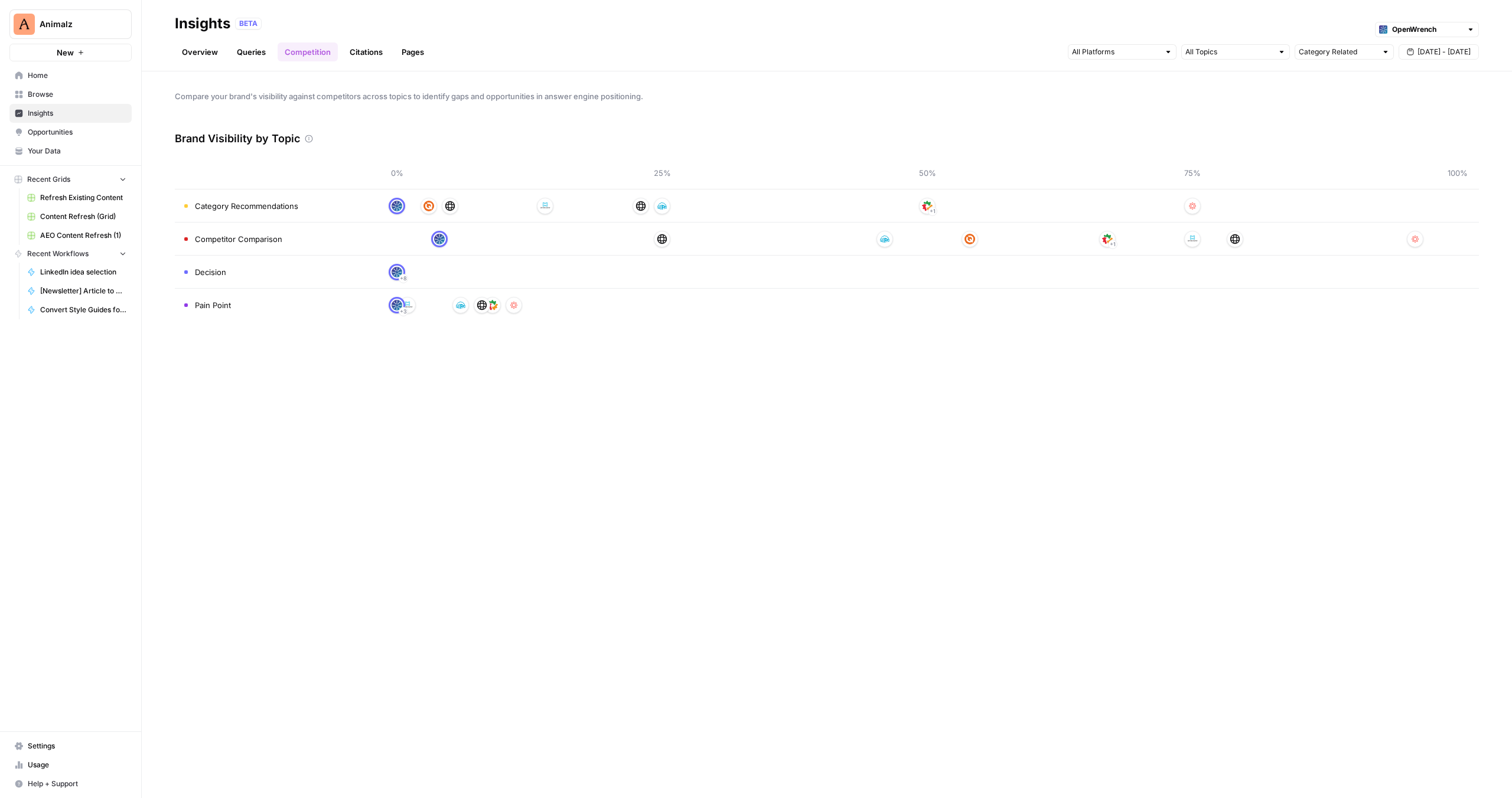
click at [583, 37] on div "Overview Queries Competition Citations Pages Category Related [DATE] - [DATE]" at bounding box center [827, 47] width 1304 height 28
